Goal: Task Accomplishment & Management: Use online tool/utility

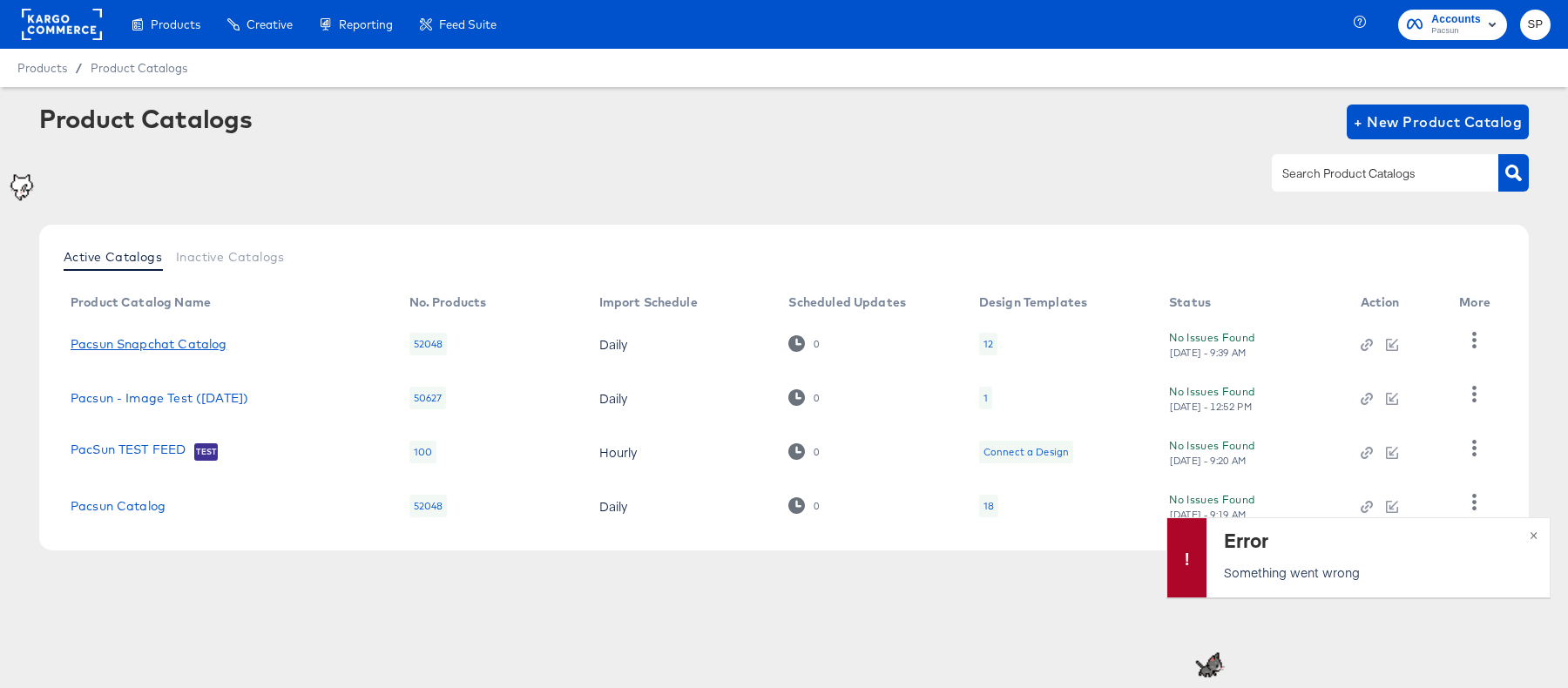
click at [191, 339] on link "Pacsun Snapchat Catalog" at bounding box center [148, 343] width 156 height 14
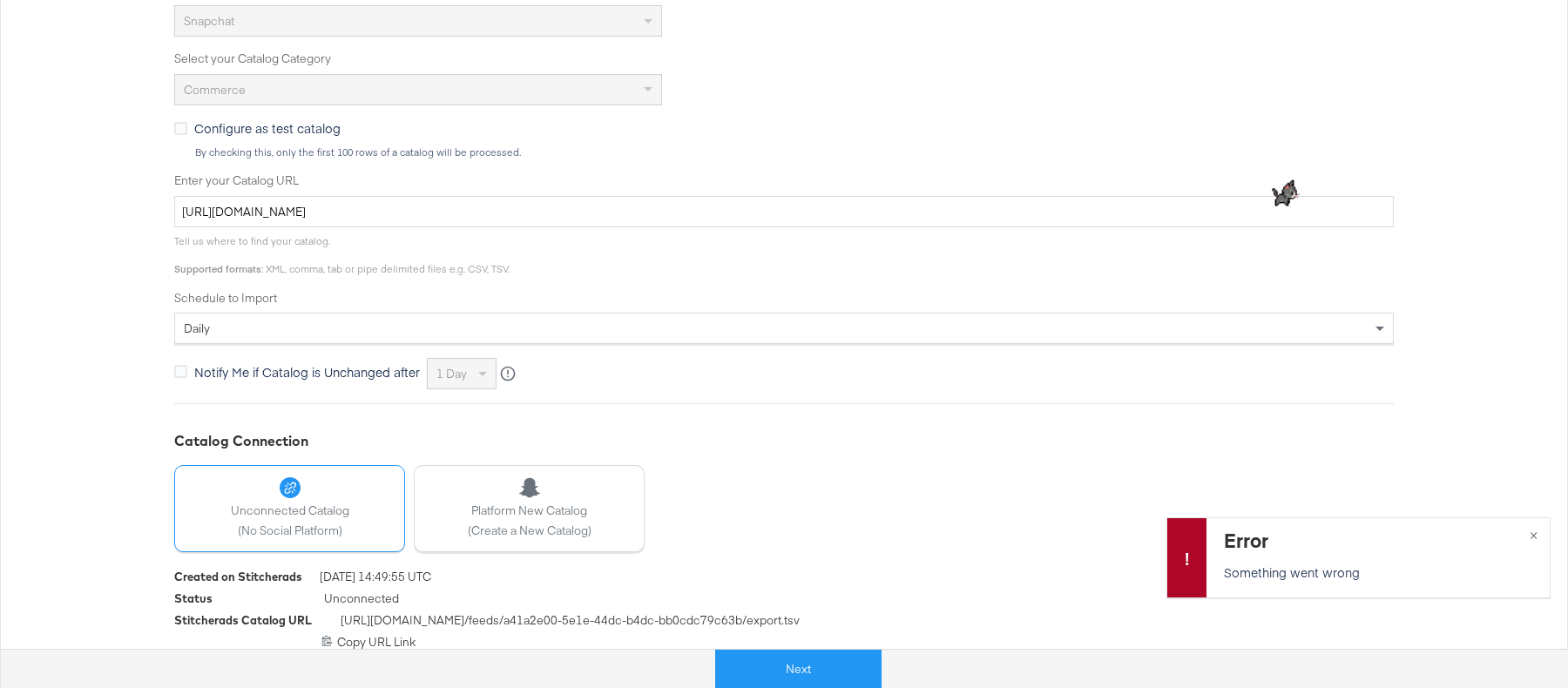
scroll to position [478, 0]
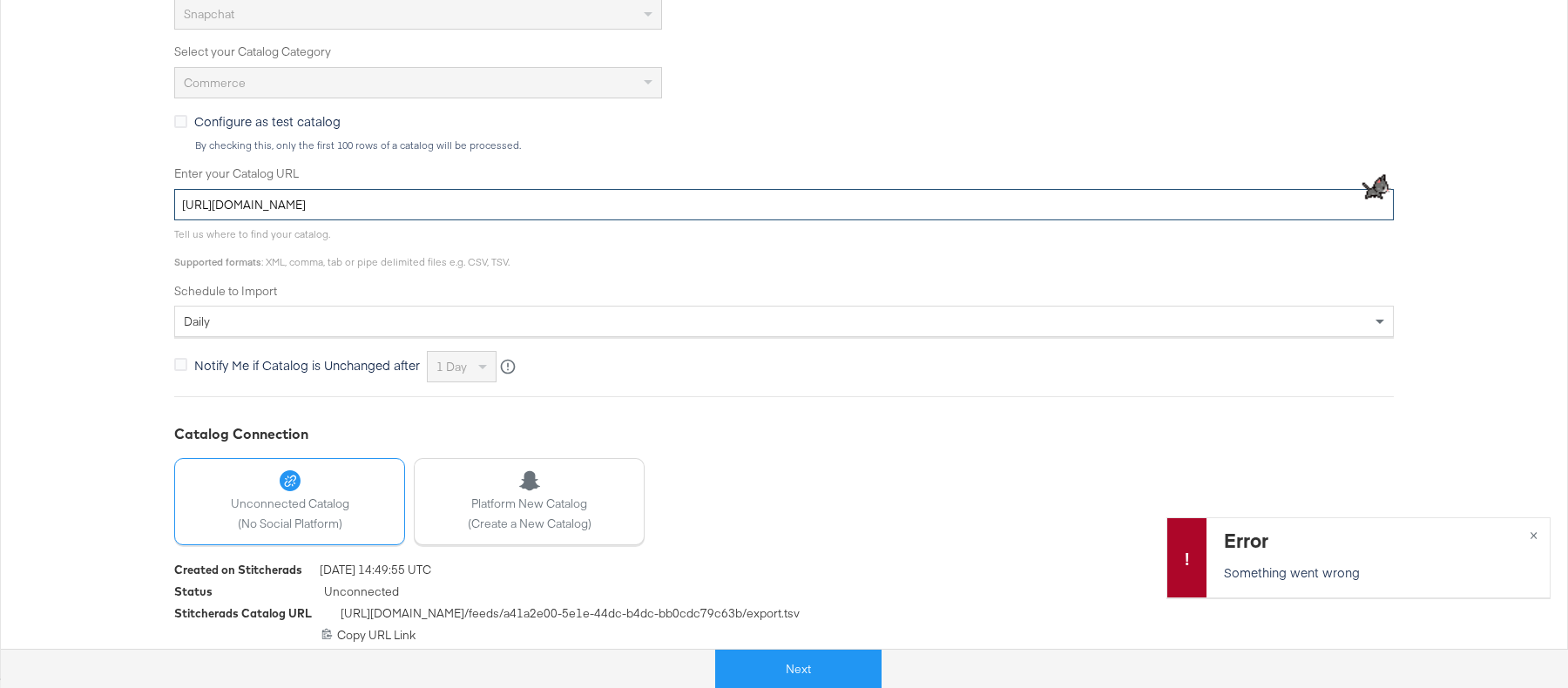
click at [474, 203] on input "[URL][DOMAIN_NAME]" at bounding box center [784, 204] width 1220 height 32
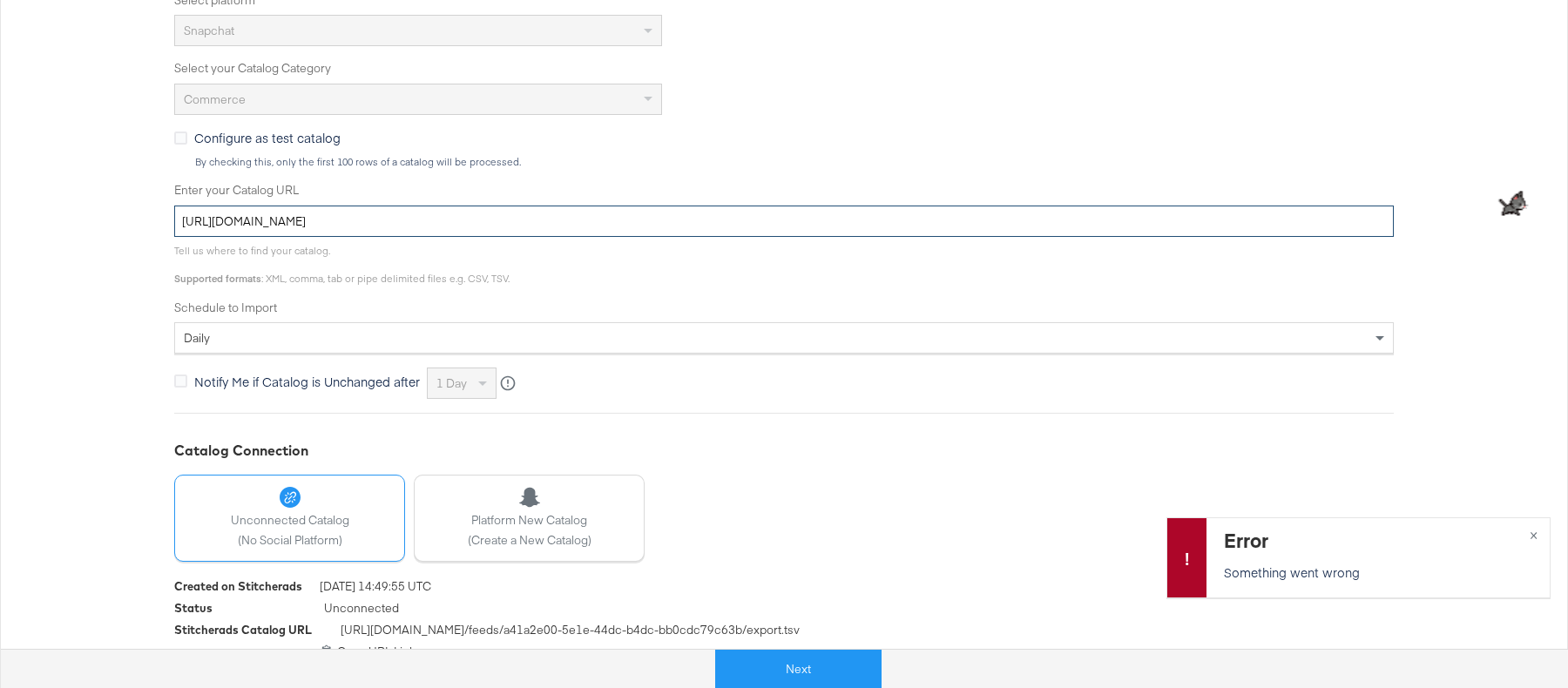
scroll to position [0, 0]
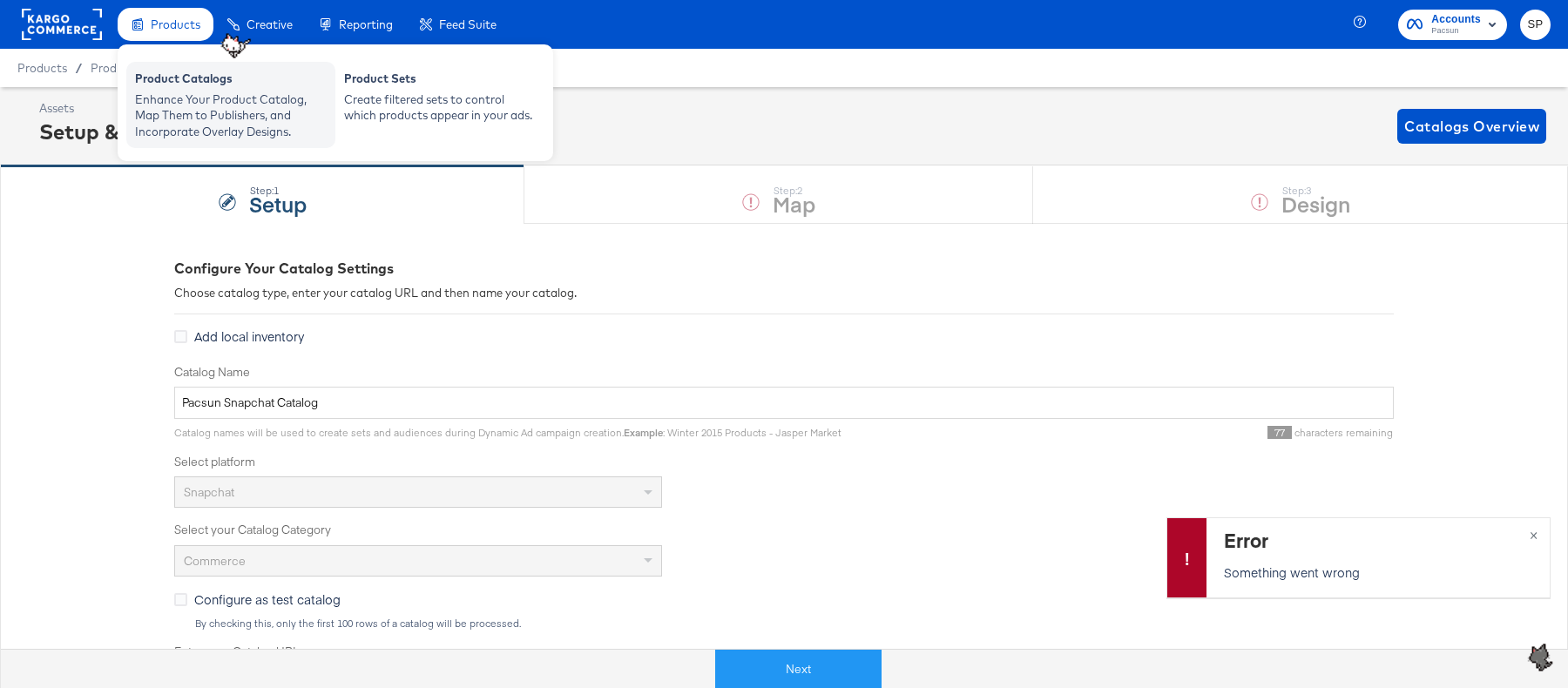
click at [161, 89] on div "Product Catalogs" at bounding box center [231, 81] width 191 height 21
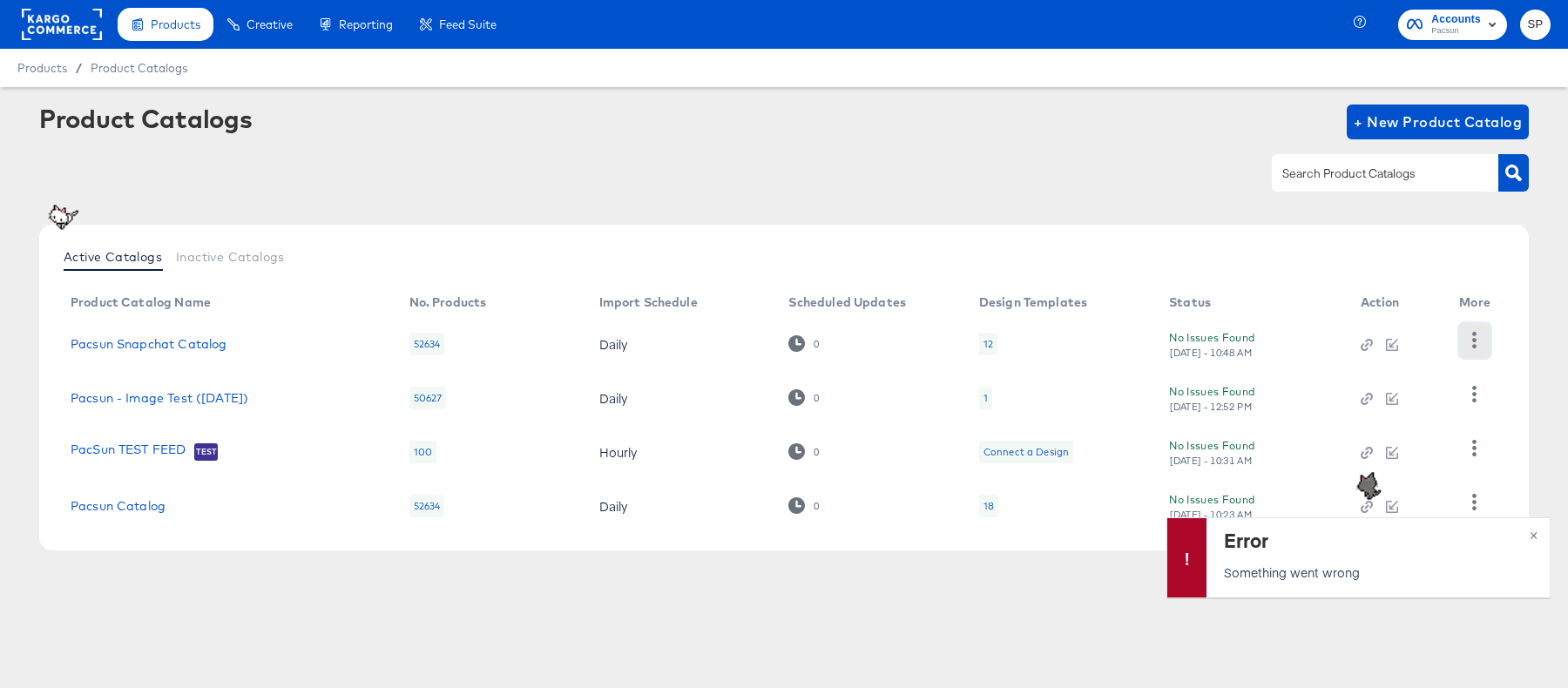
click at [1471, 339] on icon "button" at bounding box center [1475, 340] width 17 height 17
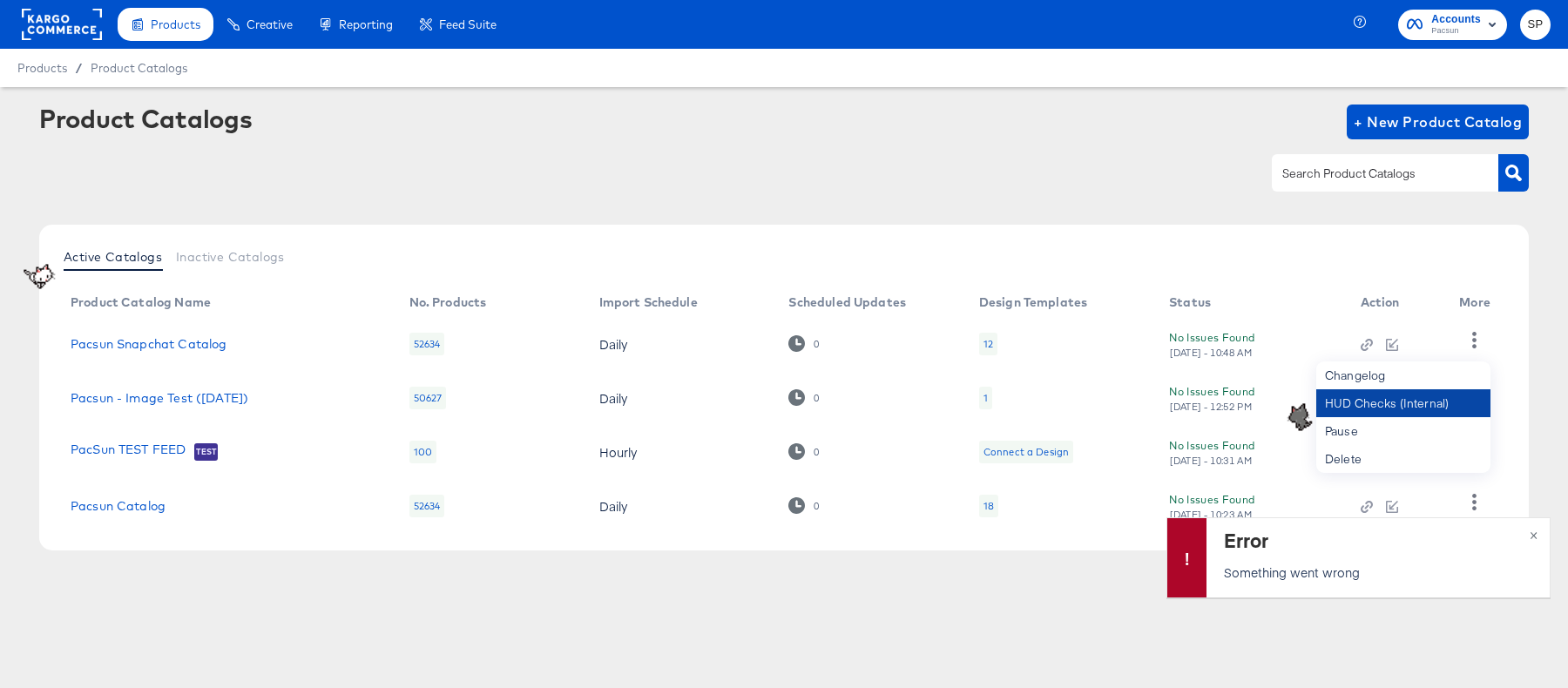
click at [1431, 403] on div "HUD Checks (Internal)" at bounding box center [1403, 403] width 174 height 28
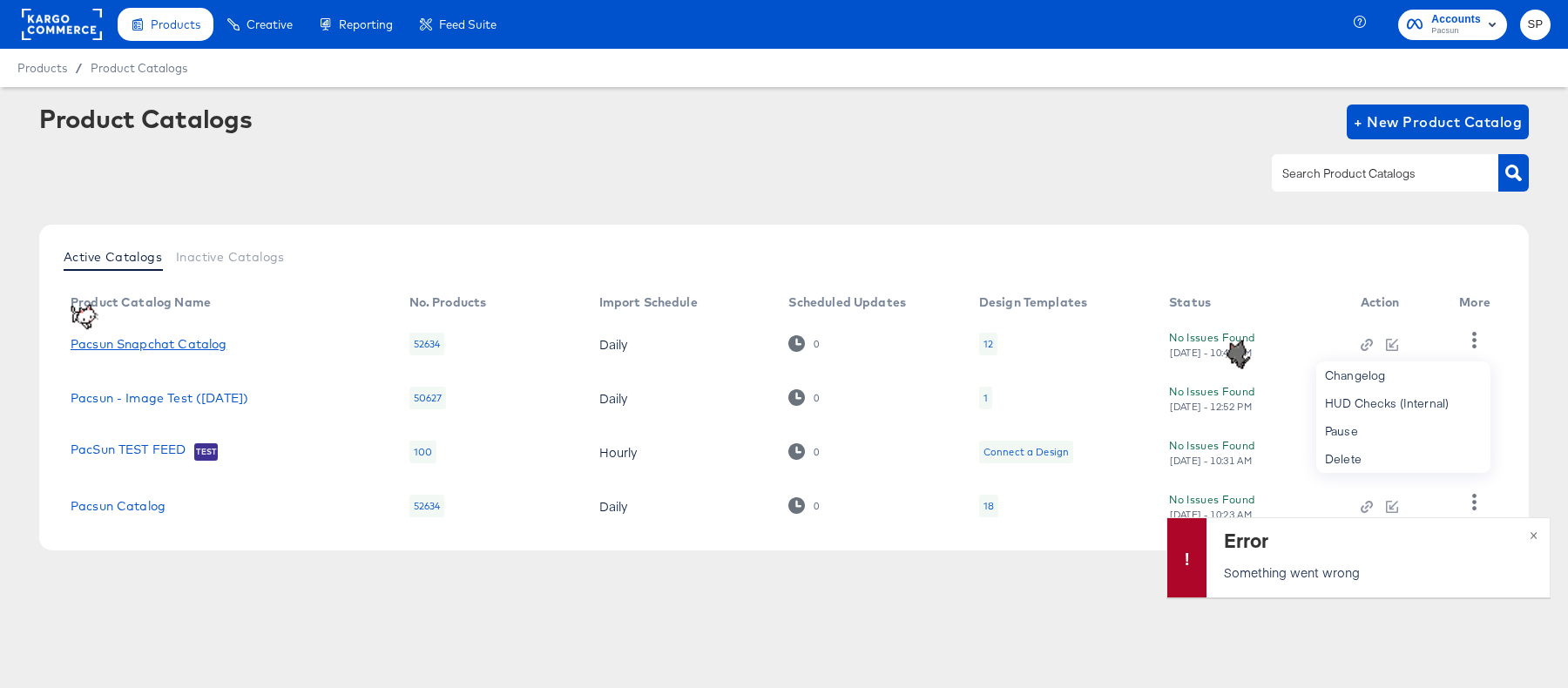
click at [132, 342] on link "Pacsun Snapchat Catalog" at bounding box center [148, 343] width 156 height 14
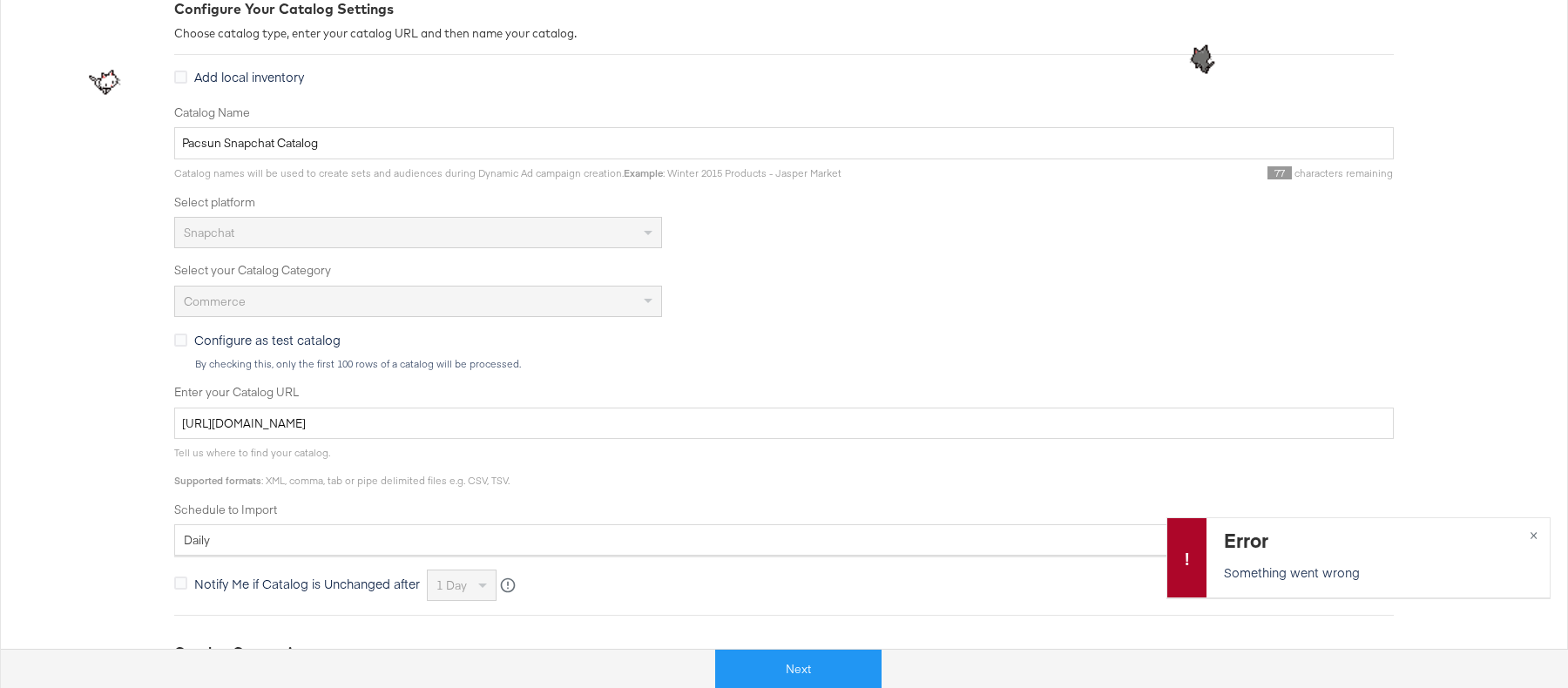
scroll to position [478, 0]
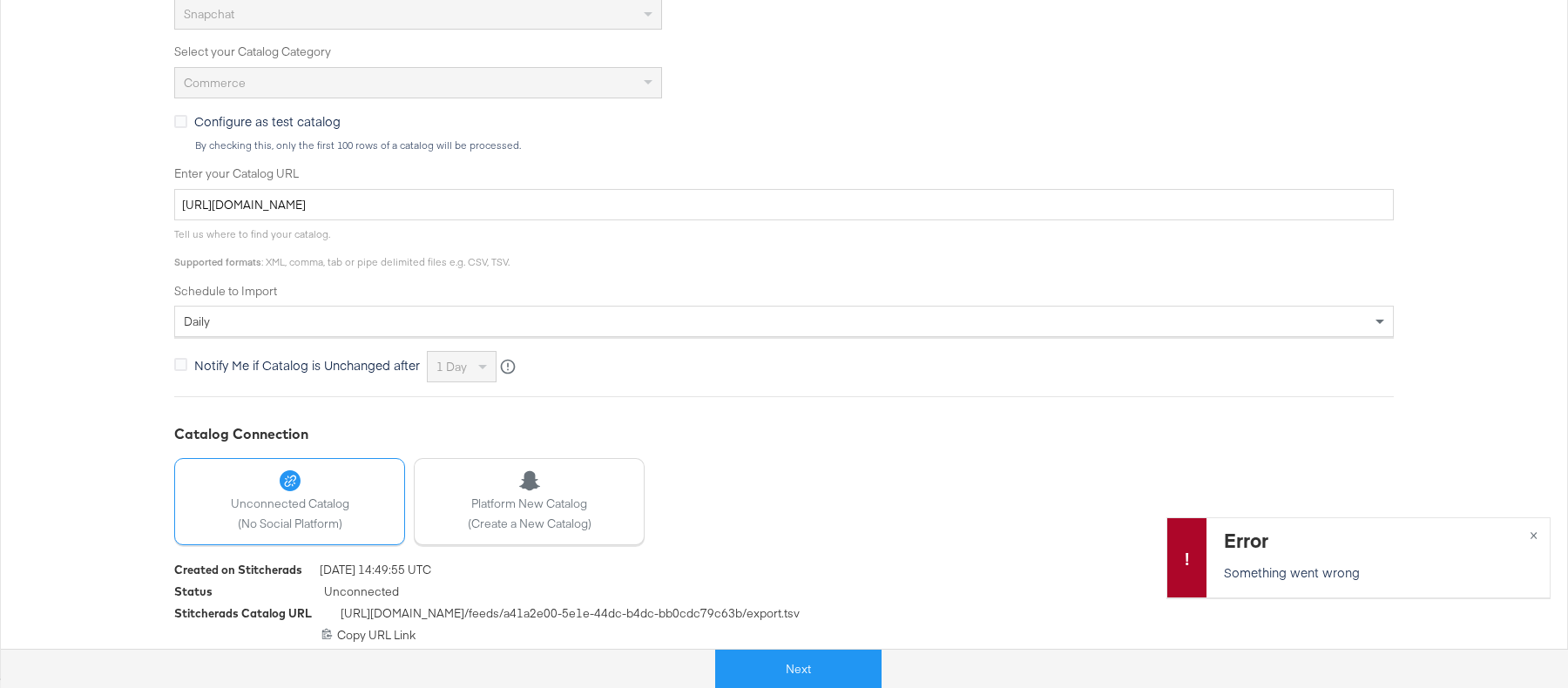
click at [388, 630] on div "[URL][DOMAIN_NAME] Copy URL Link" at bounding box center [784, 636] width 1220 height 17
click at [321, 631] on icon at bounding box center [327, 634] width 11 height 11
